Goal: Task Accomplishment & Management: Use online tool/utility

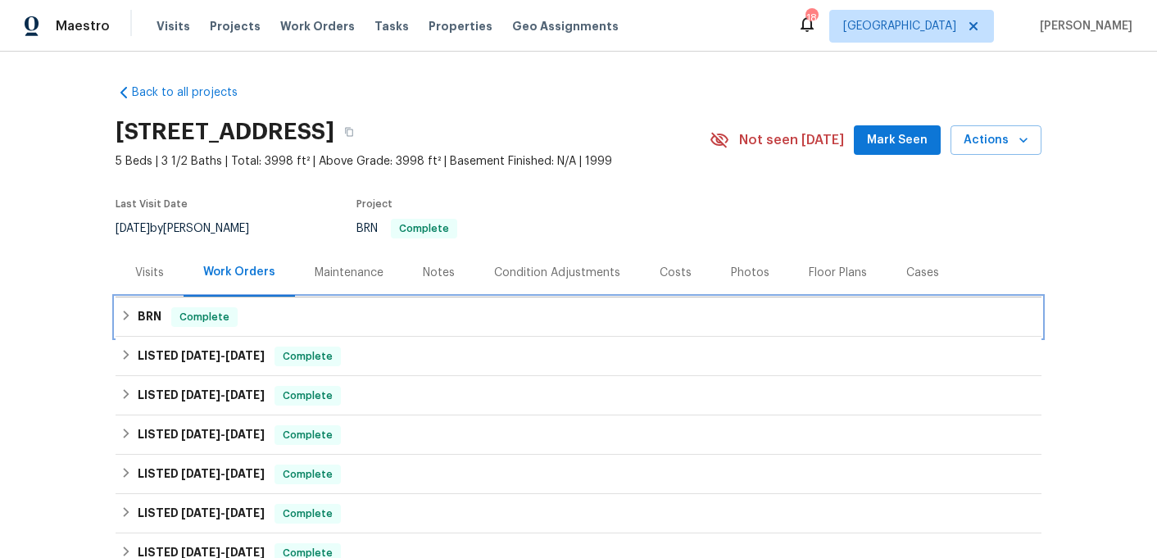
click at [234, 323] on div "BRN Complete" at bounding box center [578, 317] width 916 height 20
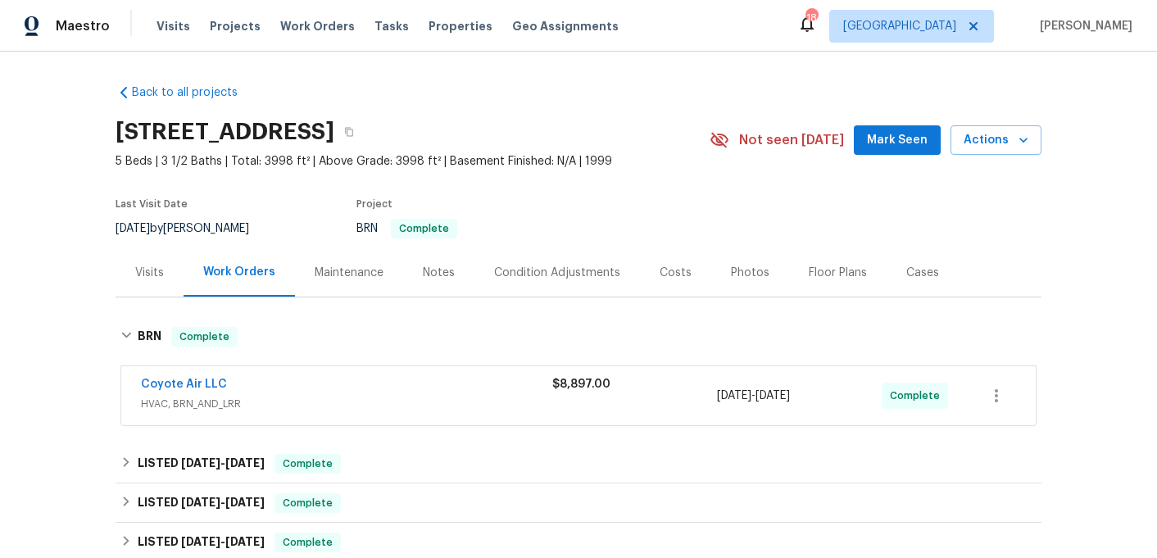
click at [264, 392] on div "Coyote Air LLC" at bounding box center [346, 386] width 411 height 20
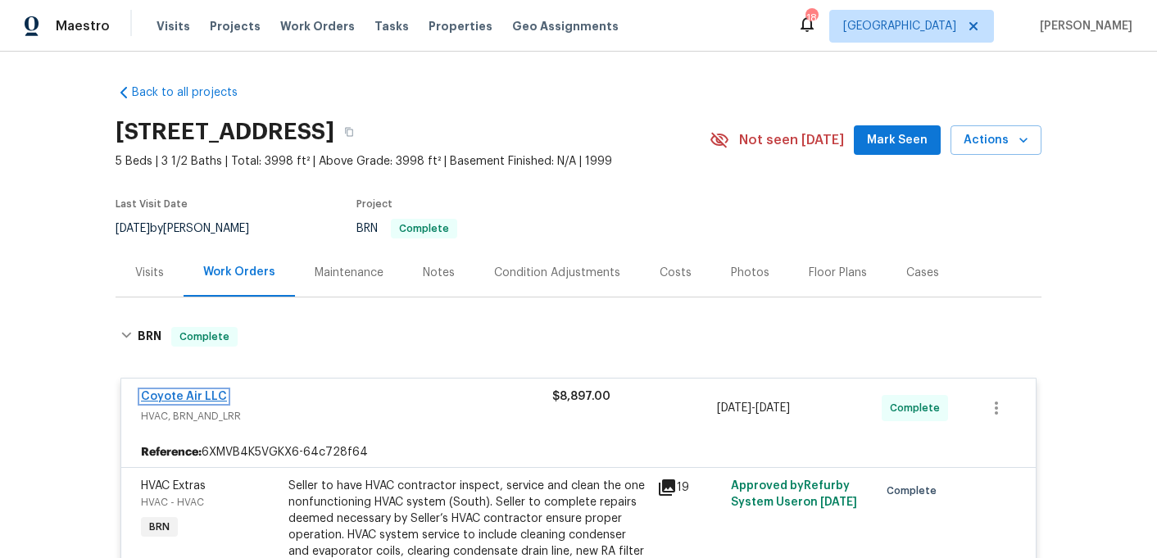
click at [193, 397] on link "Coyote Air LLC" at bounding box center [184, 396] width 86 height 11
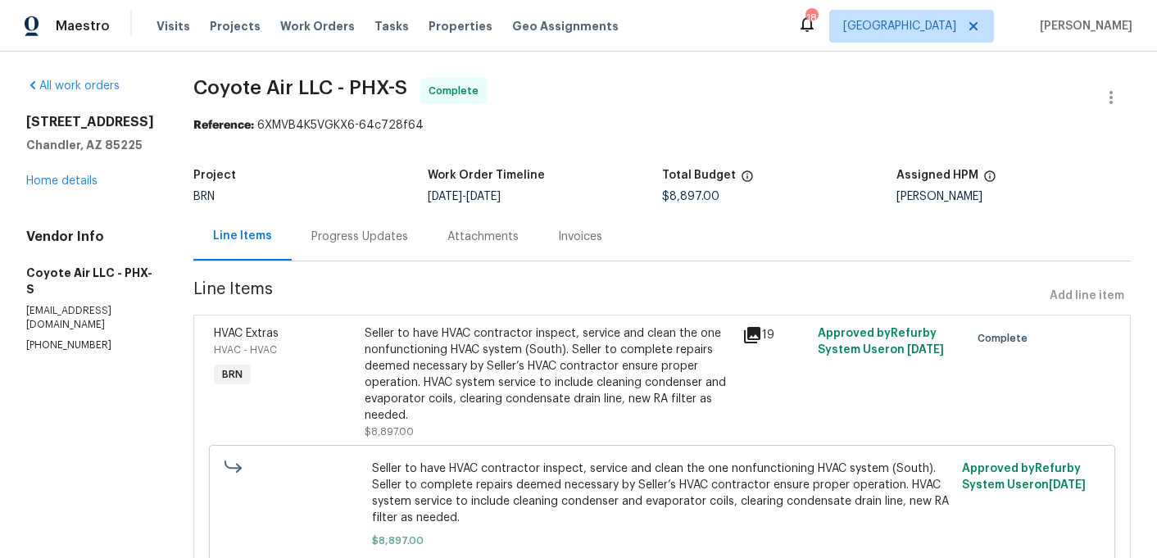
click at [538, 238] on div "Invoices" at bounding box center [580, 236] width 84 height 48
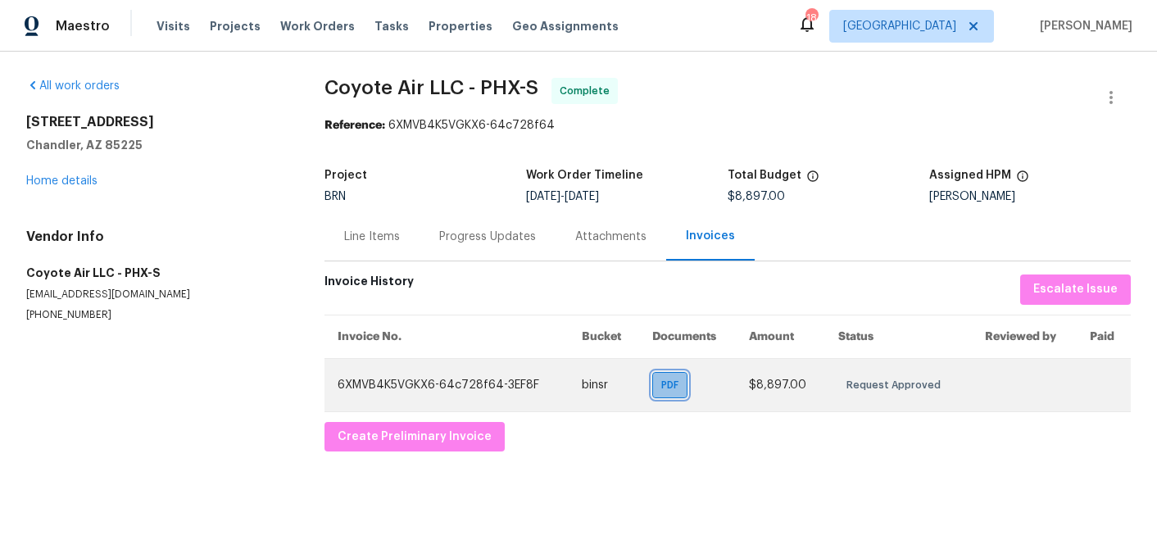
click at [679, 388] on span "PDF" at bounding box center [673, 385] width 24 height 16
